Goal: Use online tool/utility: Utilize a website feature to perform a specific function

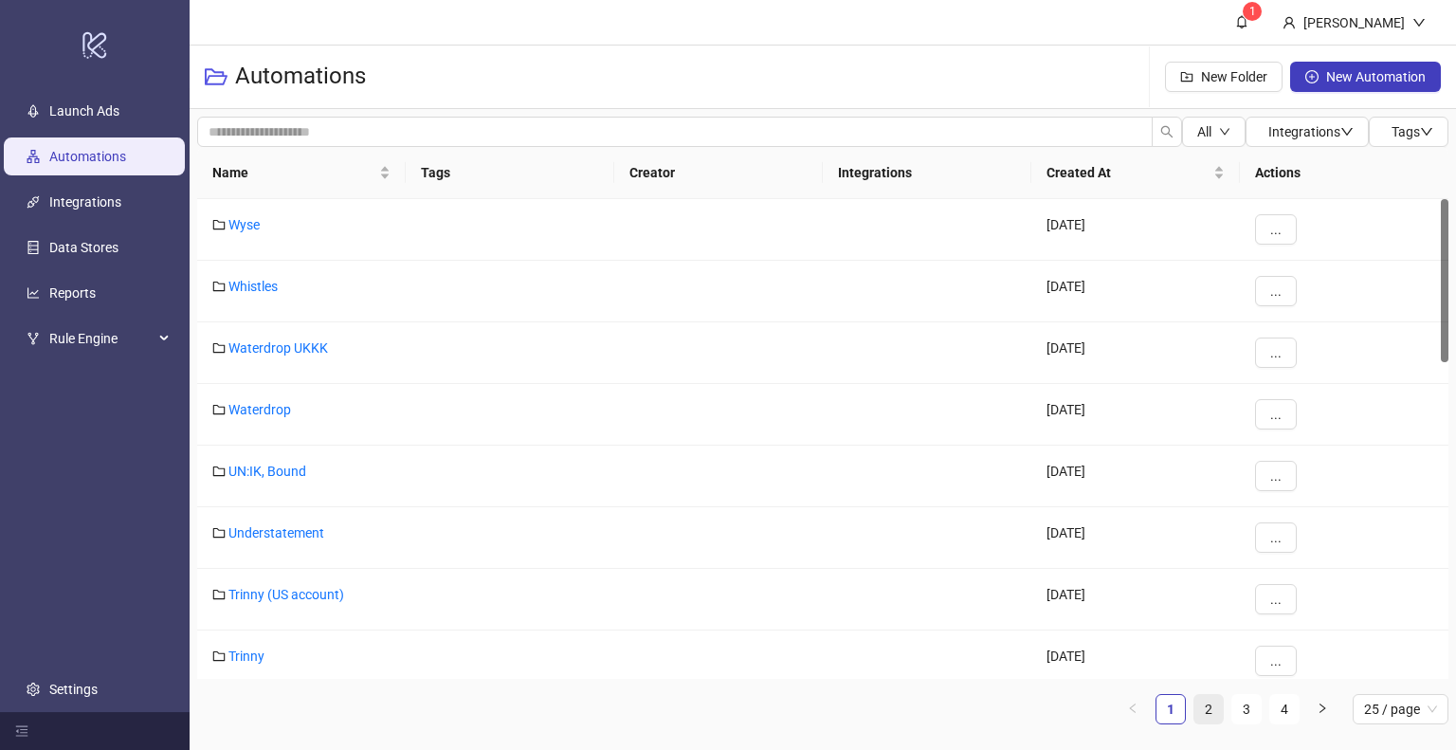
click at [1202, 715] on link "2" at bounding box center [1208, 709] width 28 height 28
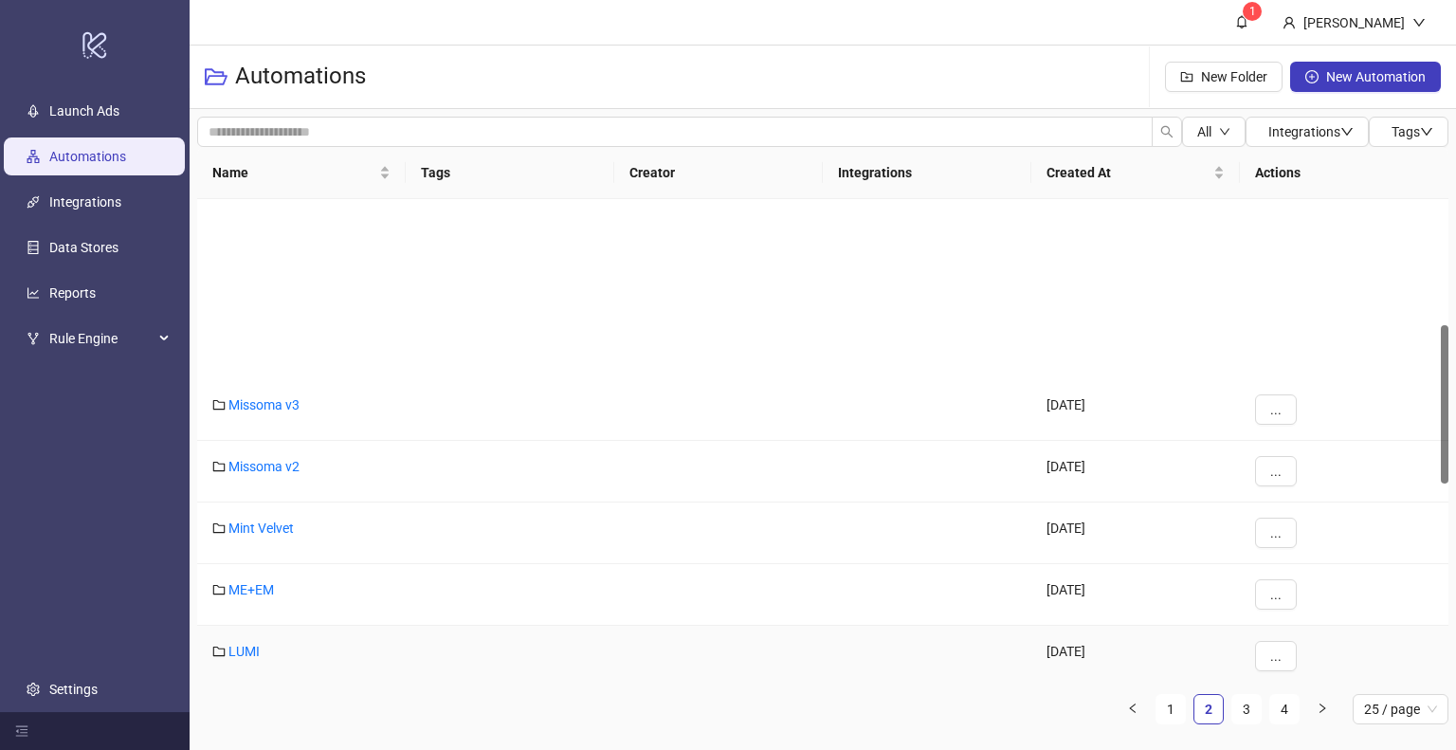
scroll to position [379, 0]
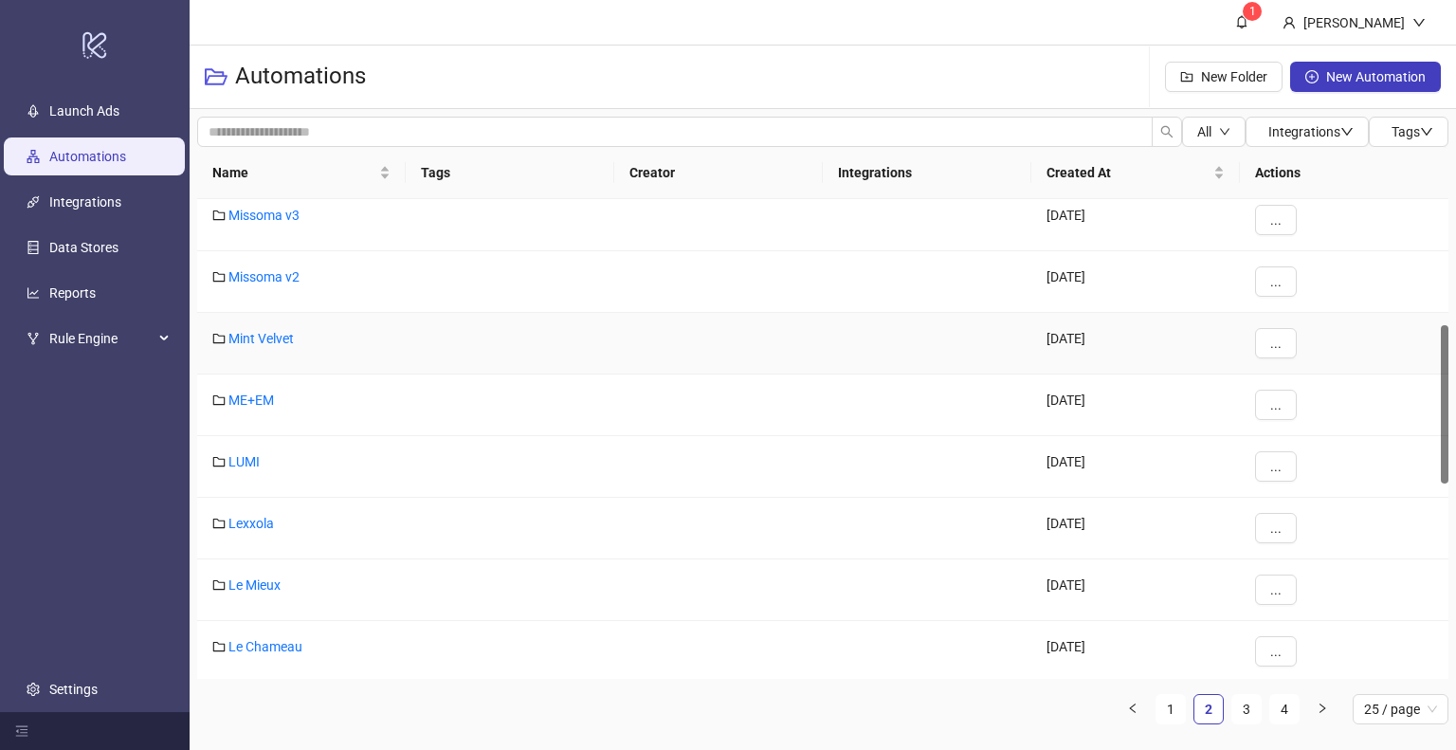
click at [267, 324] on div "Mint Velvet" at bounding box center [301, 344] width 208 height 62
click at [260, 333] on link "Mint Velvet" at bounding box center [260, 338] width 65 height 15
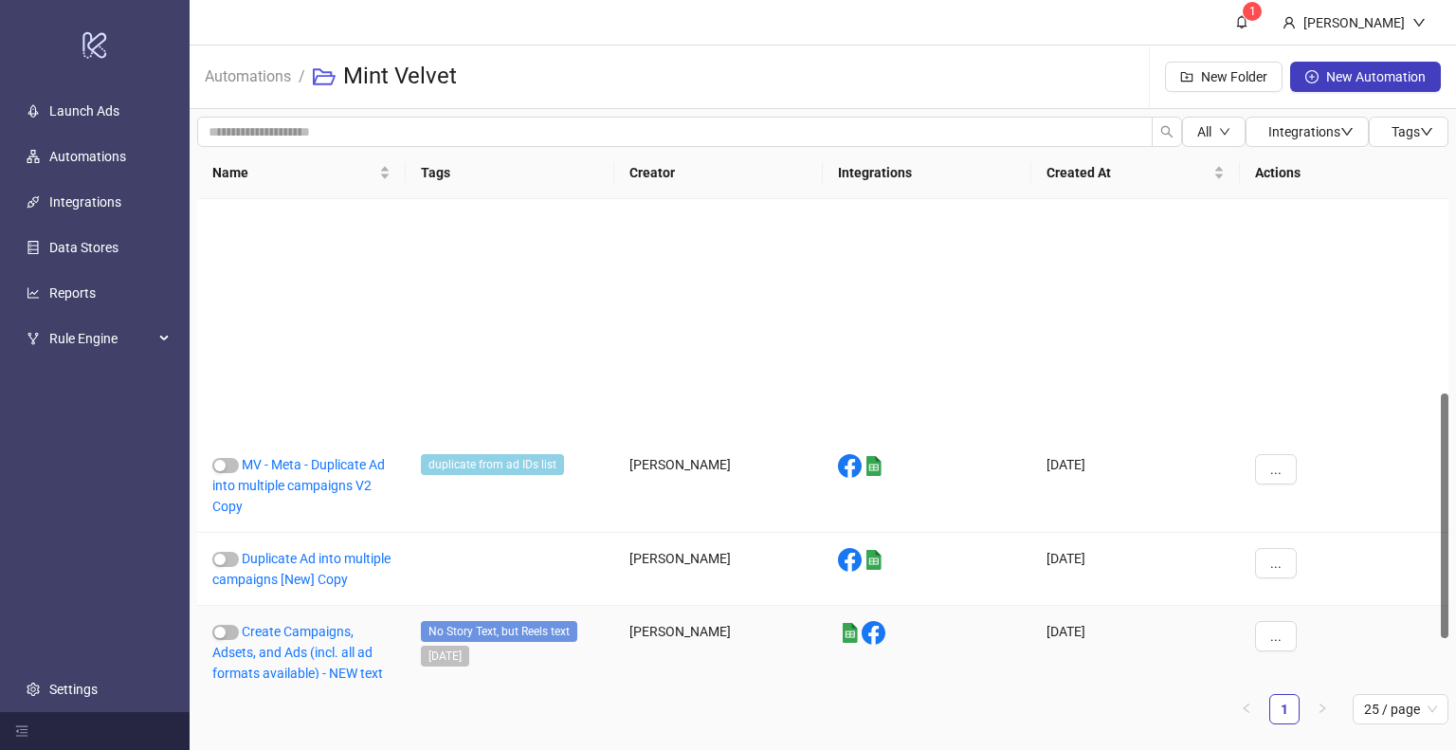
scroll to position [377, 0]
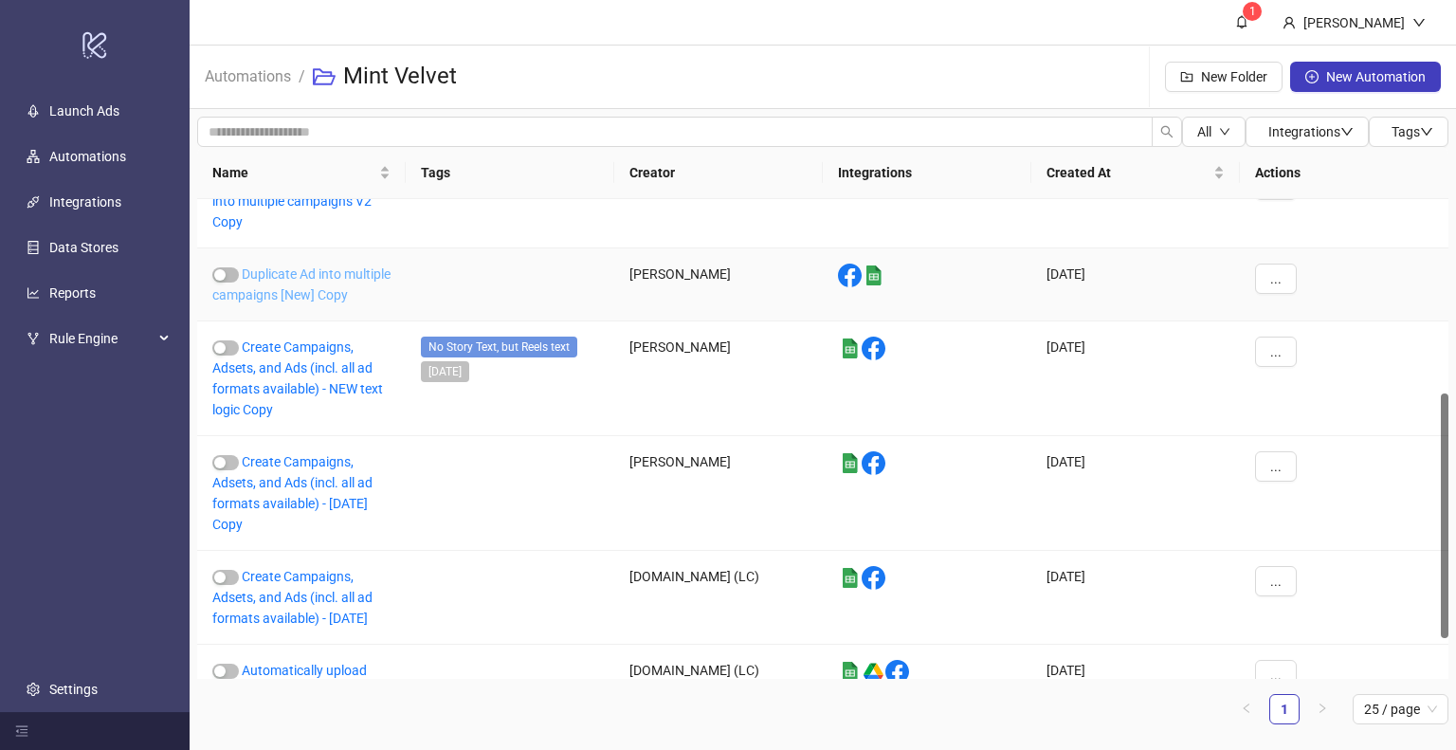
click at [304, 292] on link "Duplicate Ad into multiple campaigns [New] Copy" at bounding box center [301, 284] width 178 height 36
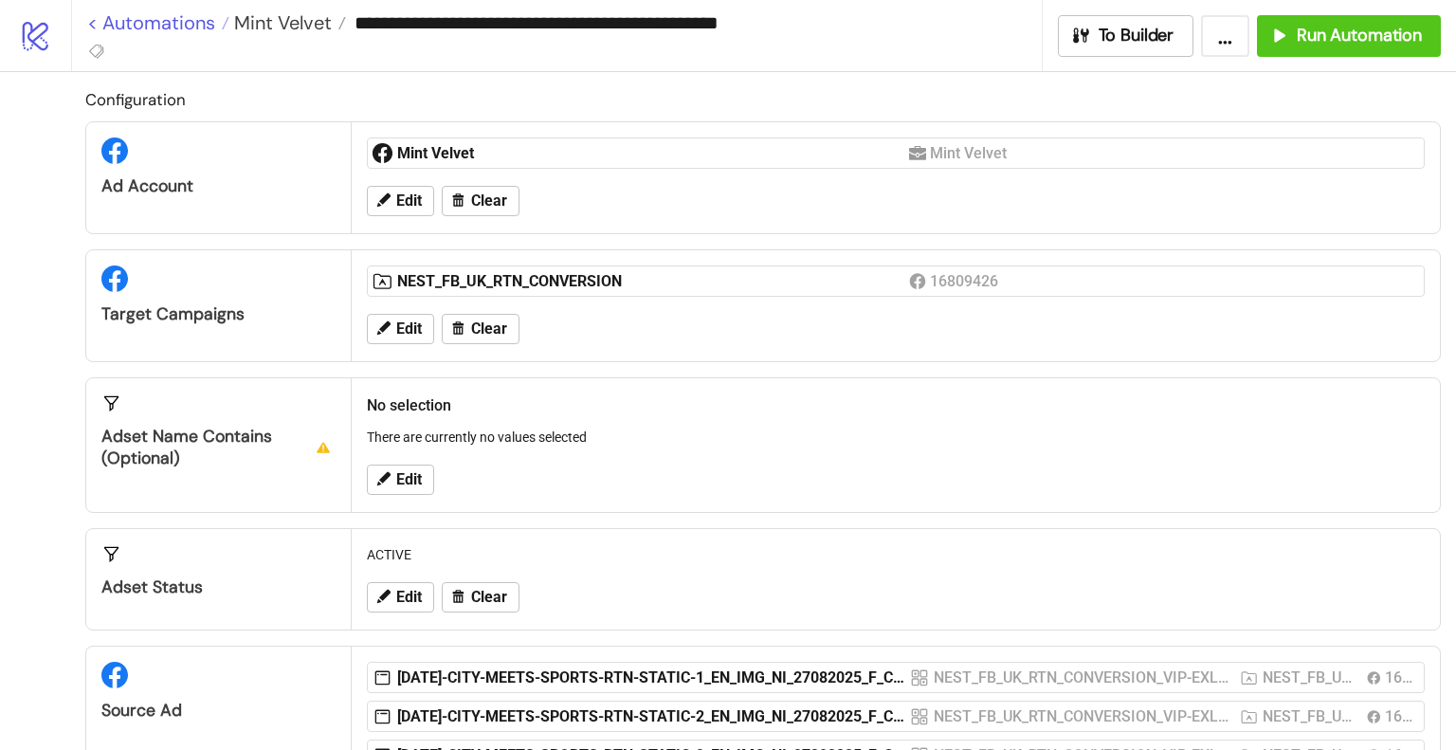
click at [173, 26] on link "< Automations" at bounding box center [158, 22] width 142 height 19
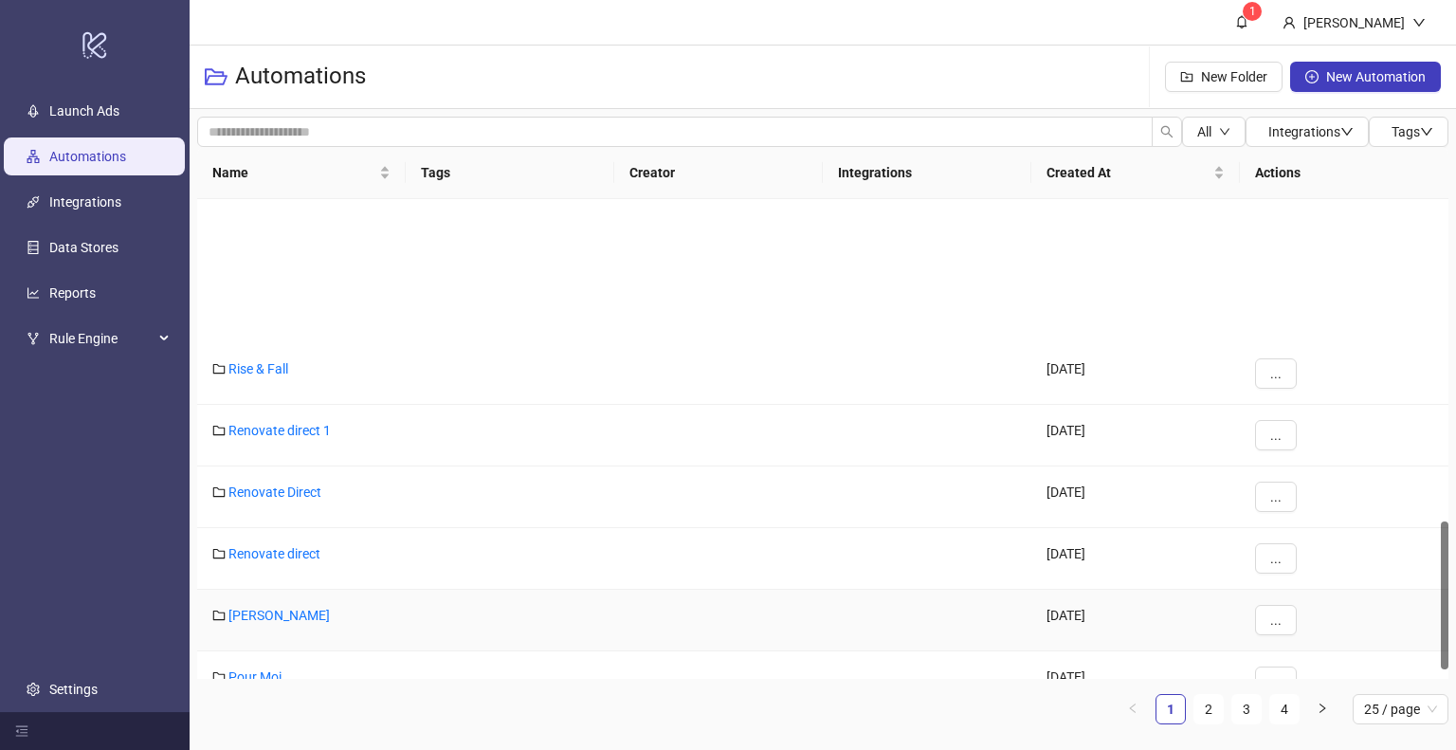
scroll to position [1042, 0]
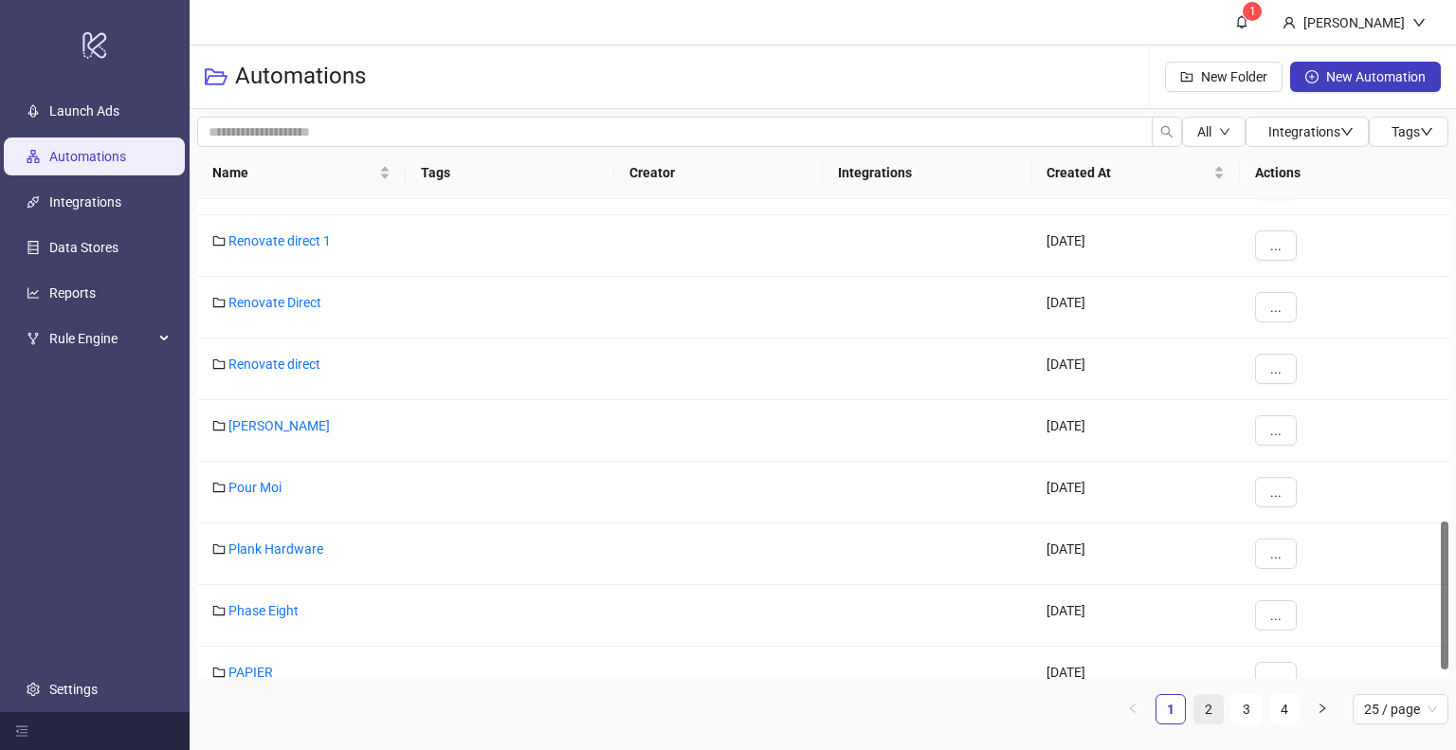
click at [1210, 716] on link "2" at bounding box center [1208, 709] width 28 height 28
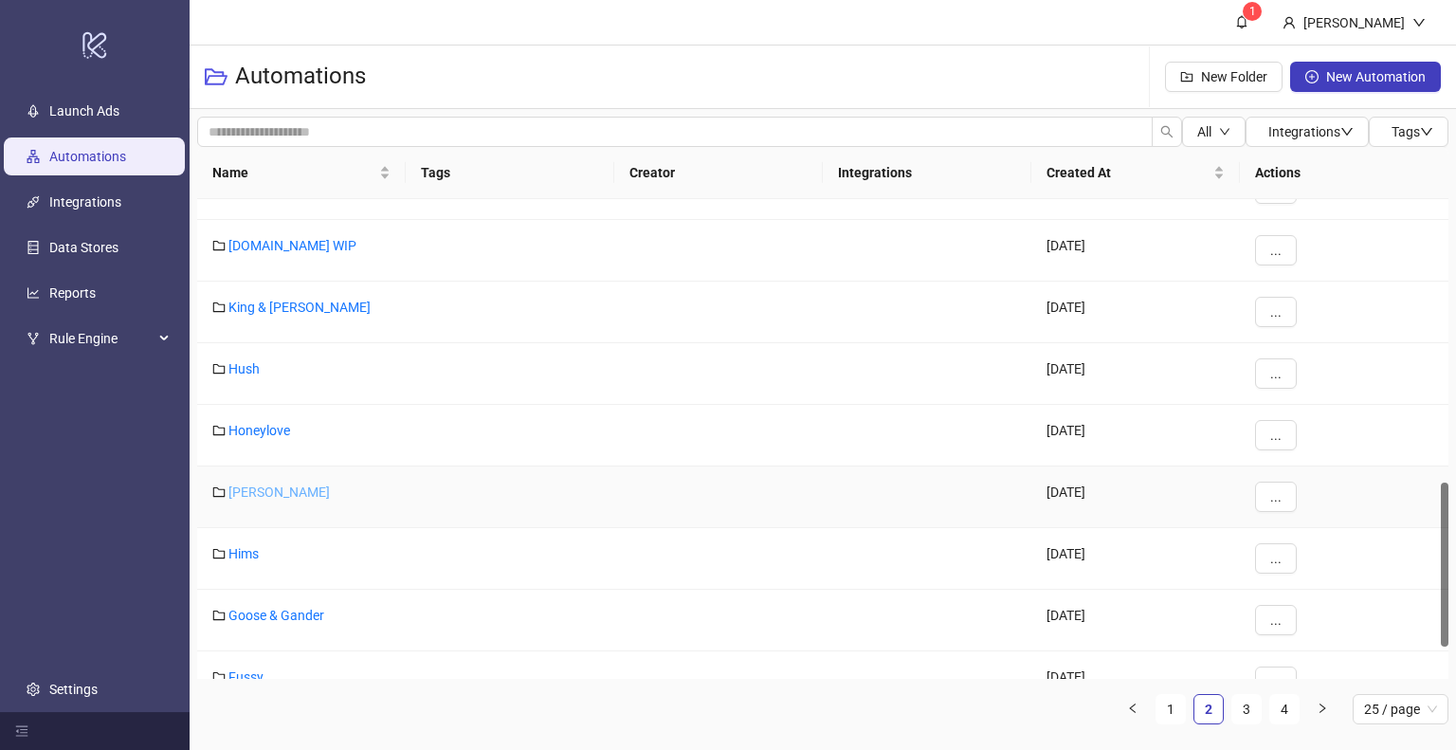
click at [255, 490] on link "[PERSON_NAME]" at bounding box center [278, 491] width 101 height 15
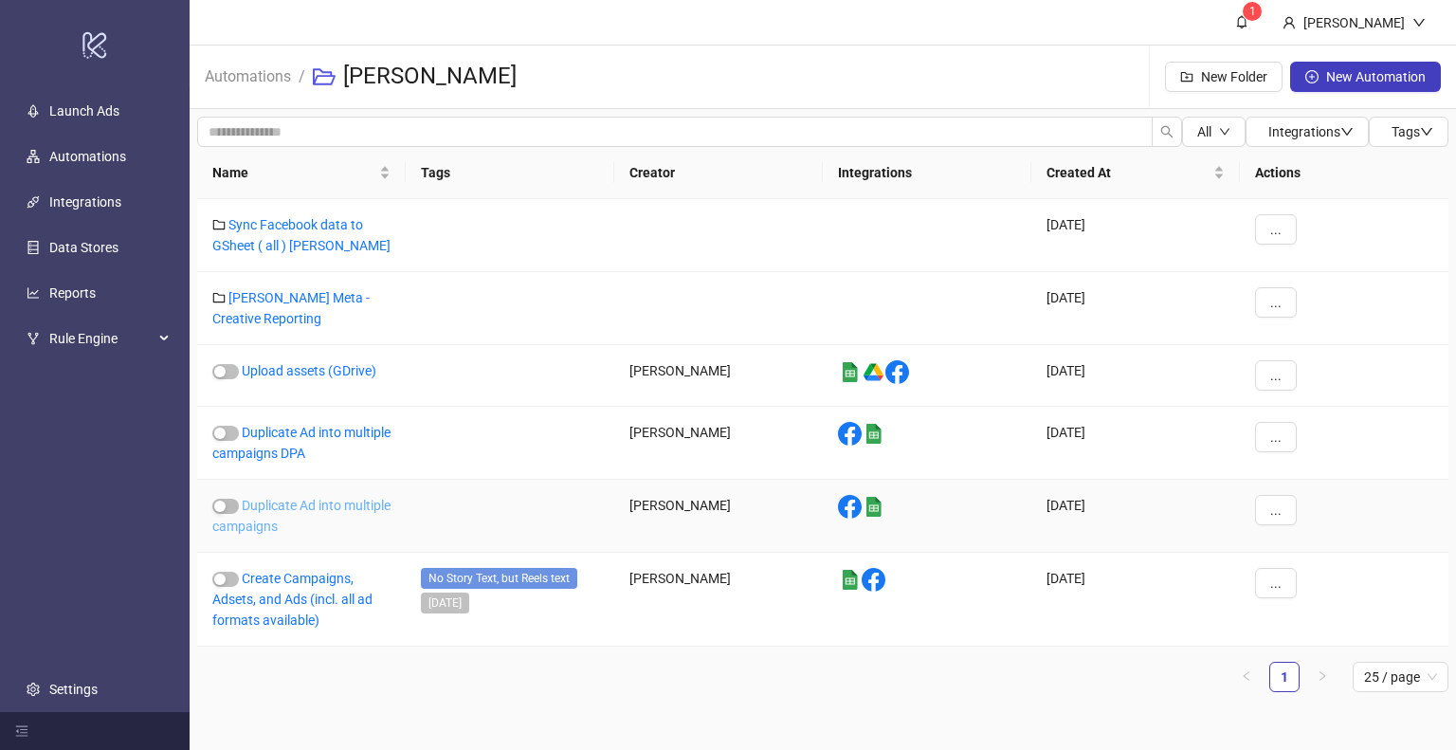
click at [286, 507] on link "Duplicate Ad into multiple campaigns" at bounding box center [301, 516] width 178 height 36
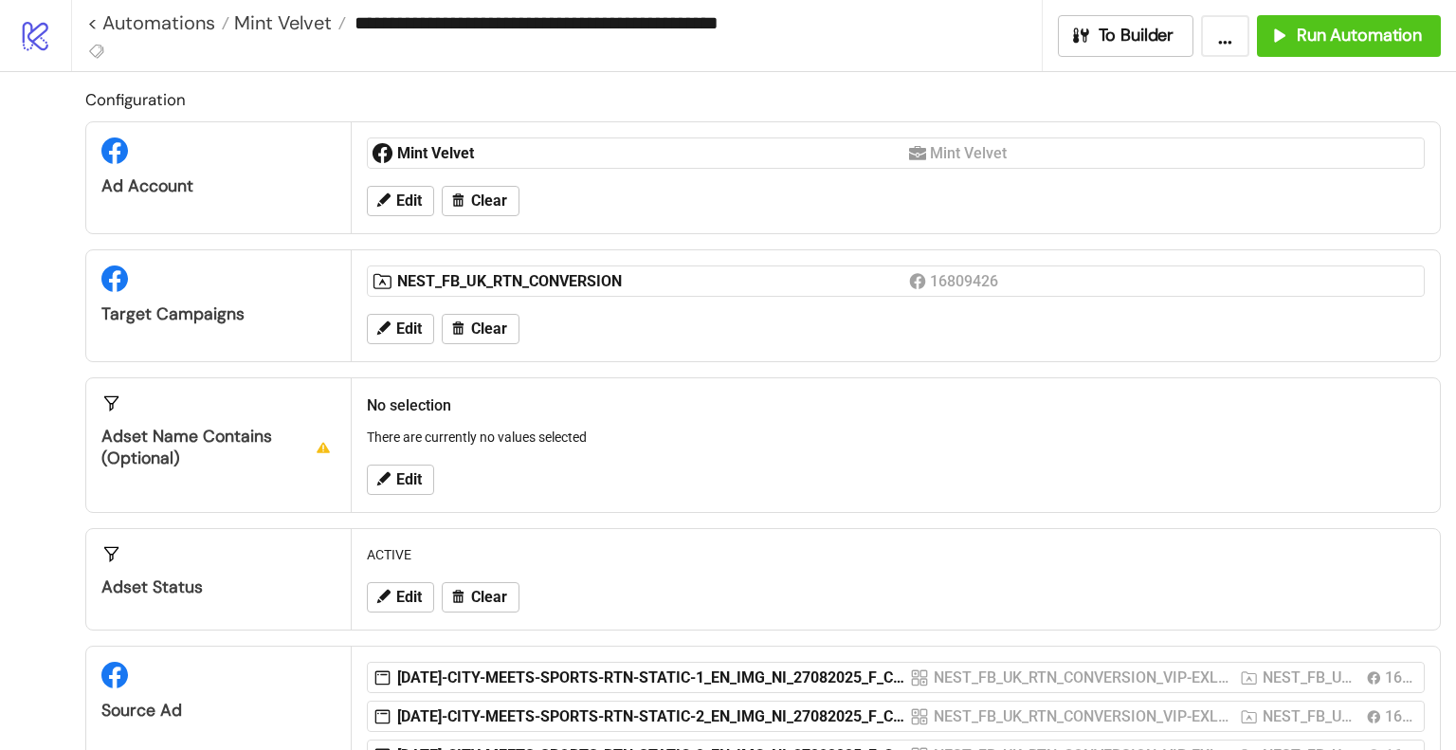
type input "**********"
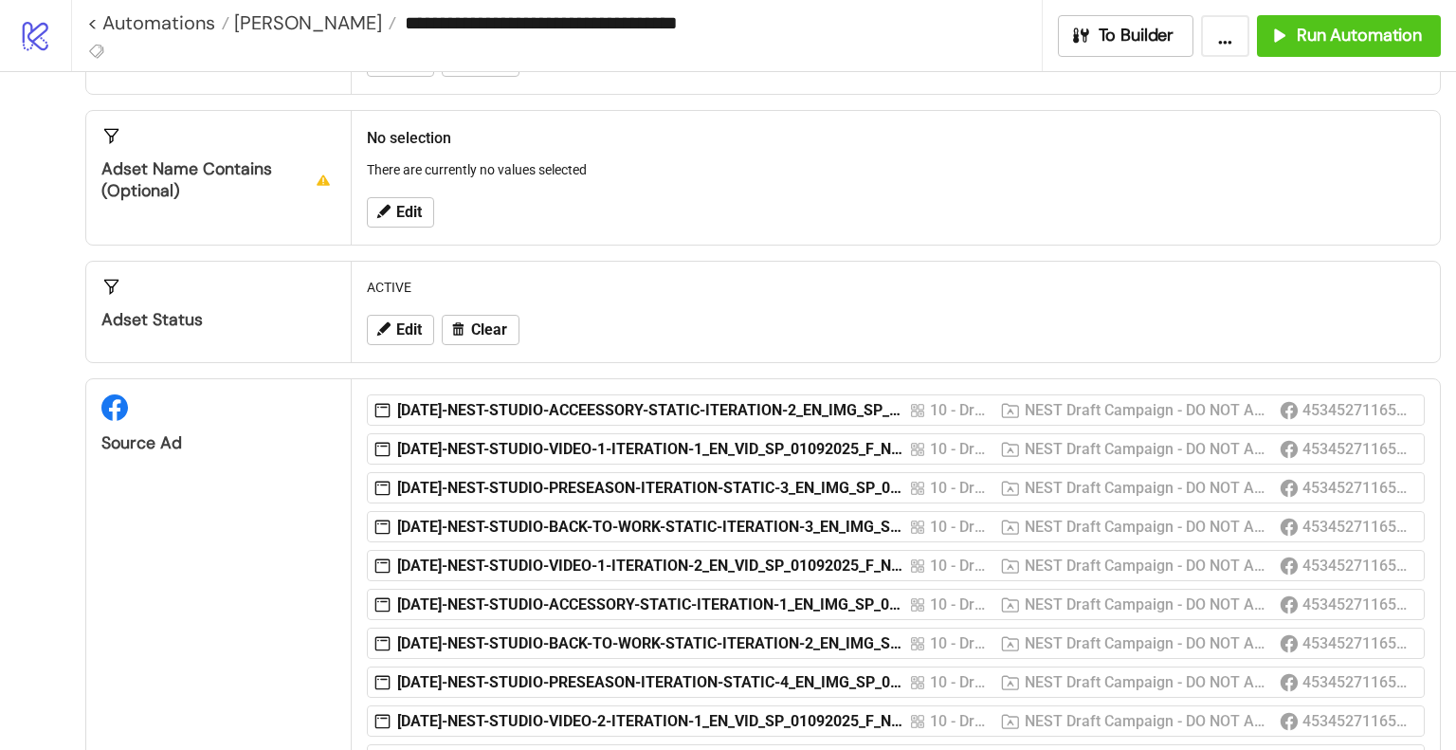
scroll to position [474, 0]
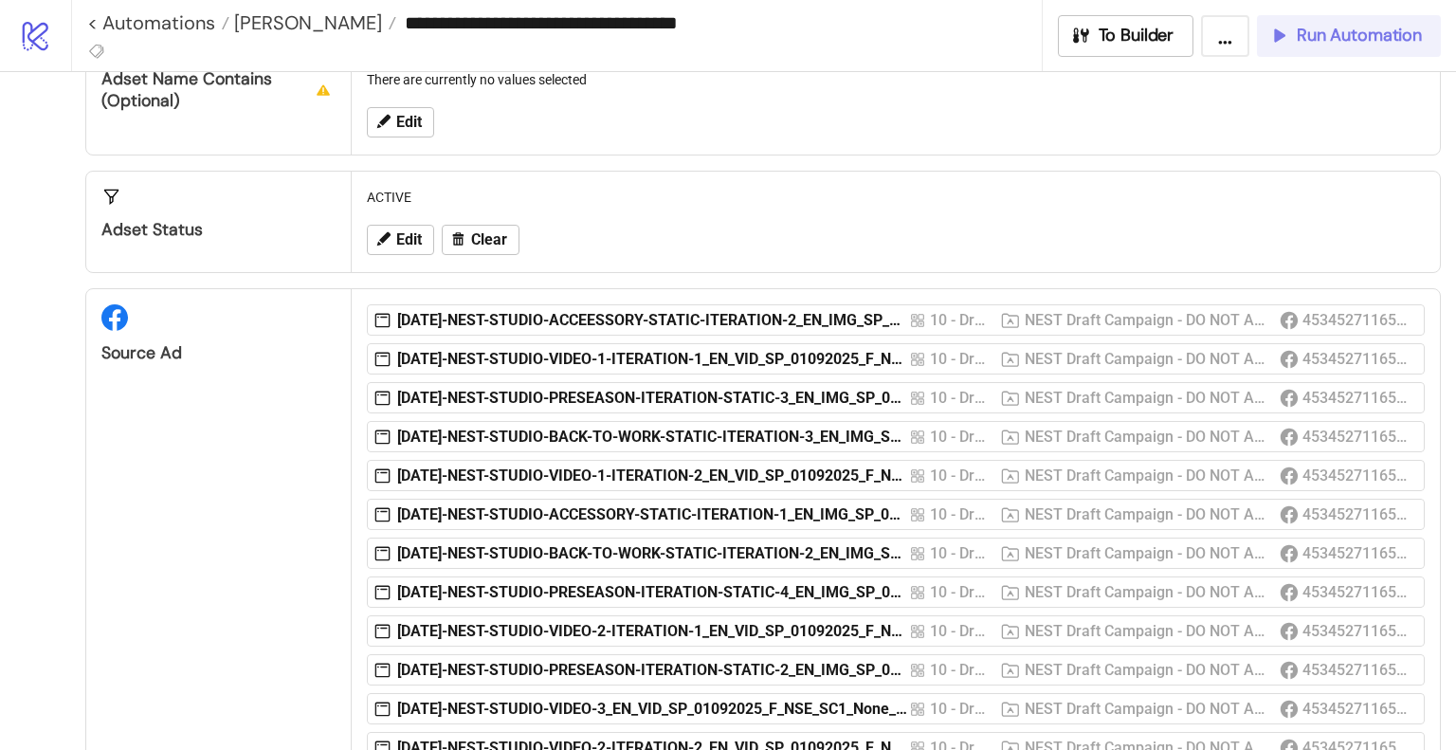
click at [1350, 47] on button "Run Automation" at bounding box center [1349, 36] width 184 height 42
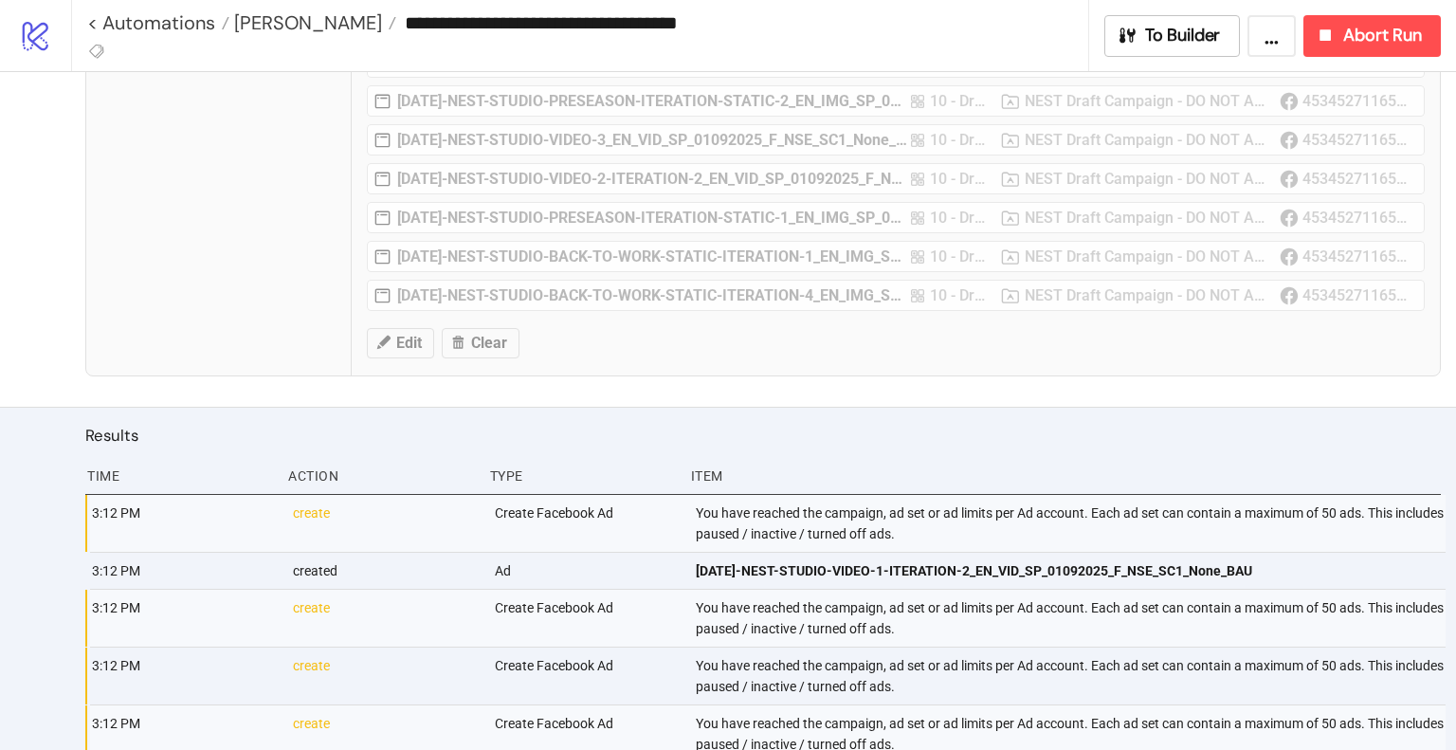
scroll to position [1327, 0]
